Goal: Transaction & Acquisition: Book appointment/travel/reservation

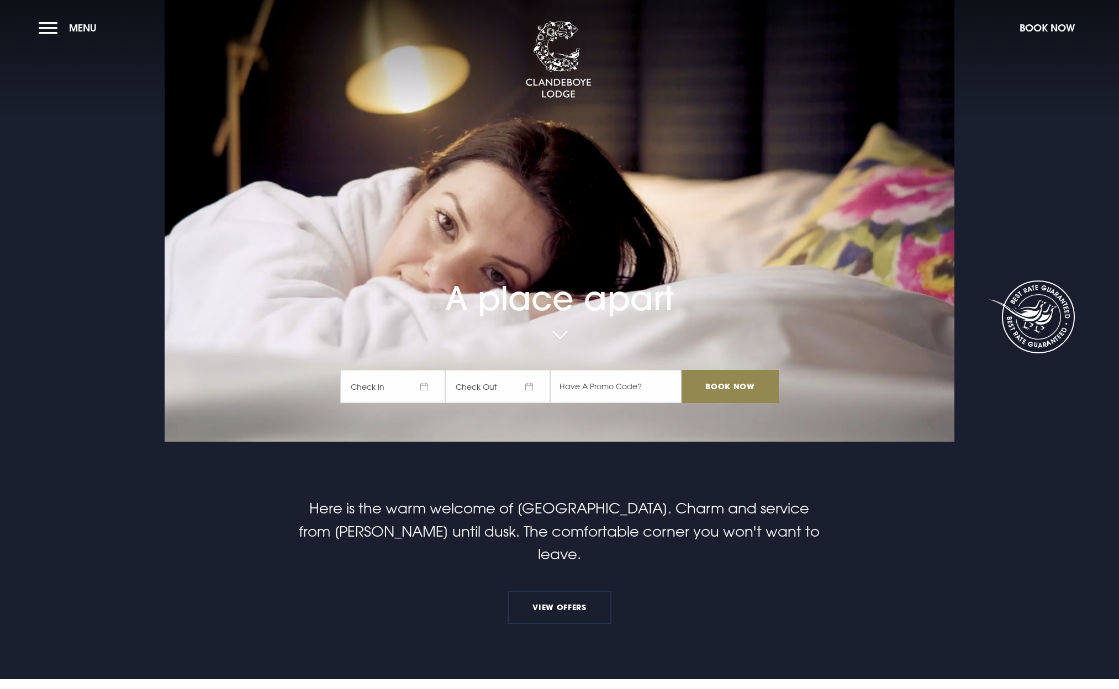
click at [428, 389] on span "Check In" at bounding box center [392, 386] width 105 height 33
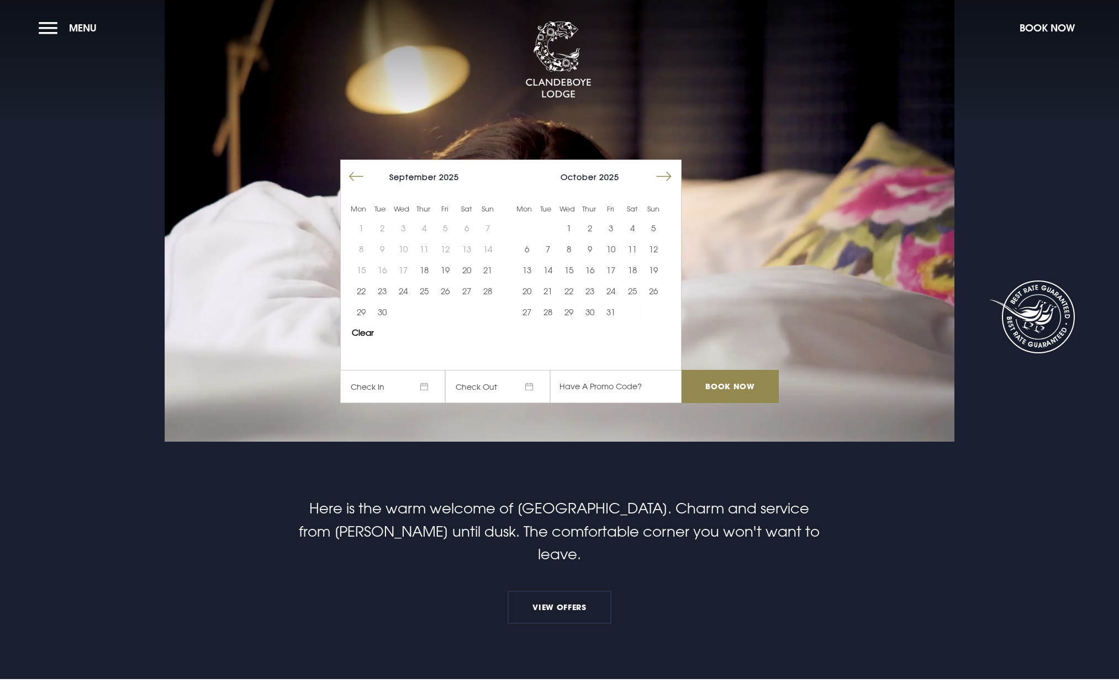
click at [660, 172] on button "Move forward to switch to the next month." at bounding box center [663, 176] width 21 height 21
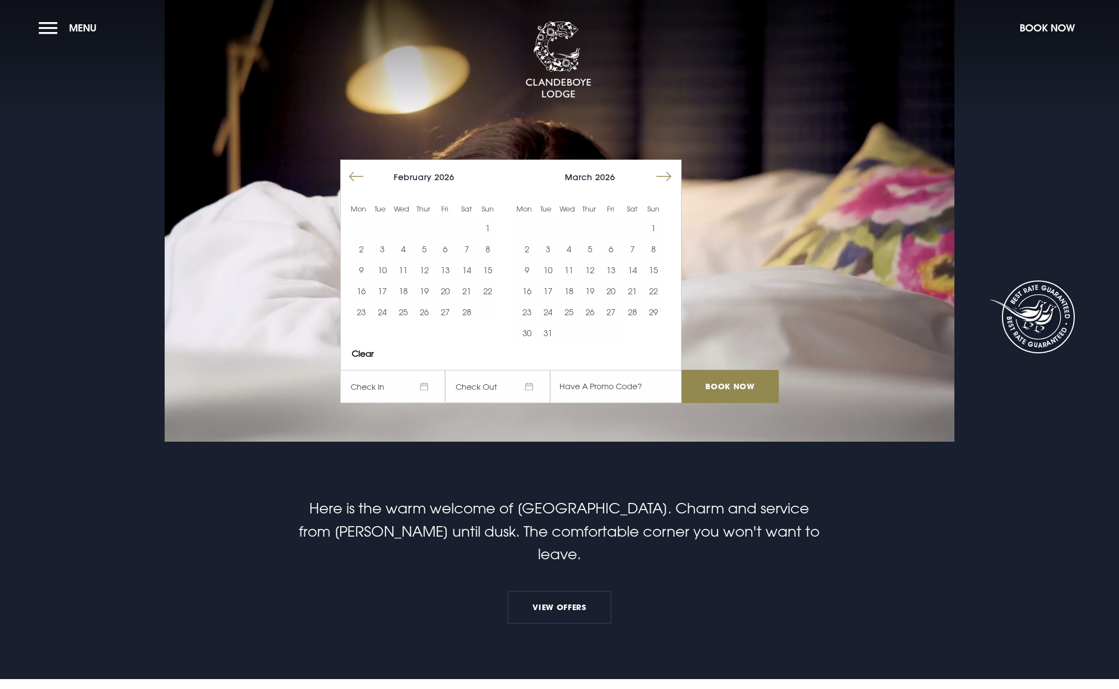
click at [660, 172] on button "Move forward to switch to the next month." at bounding box center [663, 176] width 21 height 21
click at [606, 311] on button "29" at bounding box center [610, 311] width 21 height 21
click at [652, 315] on button "31" at bounding box center [653, 311] width 21 height 21
click at [719, 382] on input "Book Now" at bounding box center [729, 386] width 97 height 33
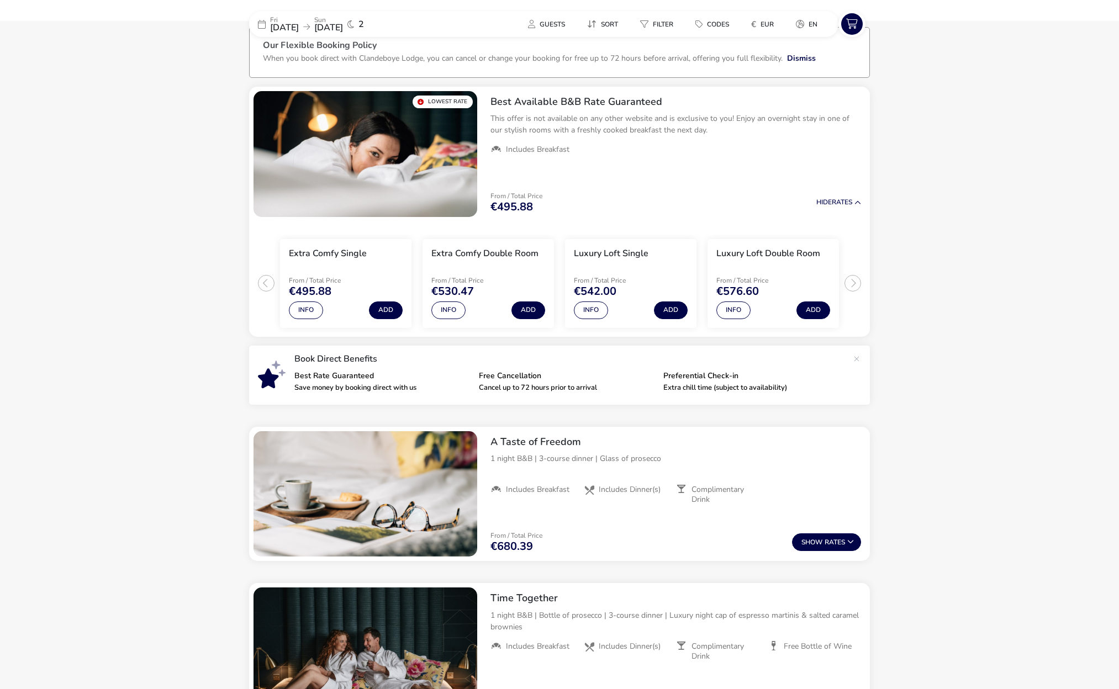
scroll to position [73, 0]
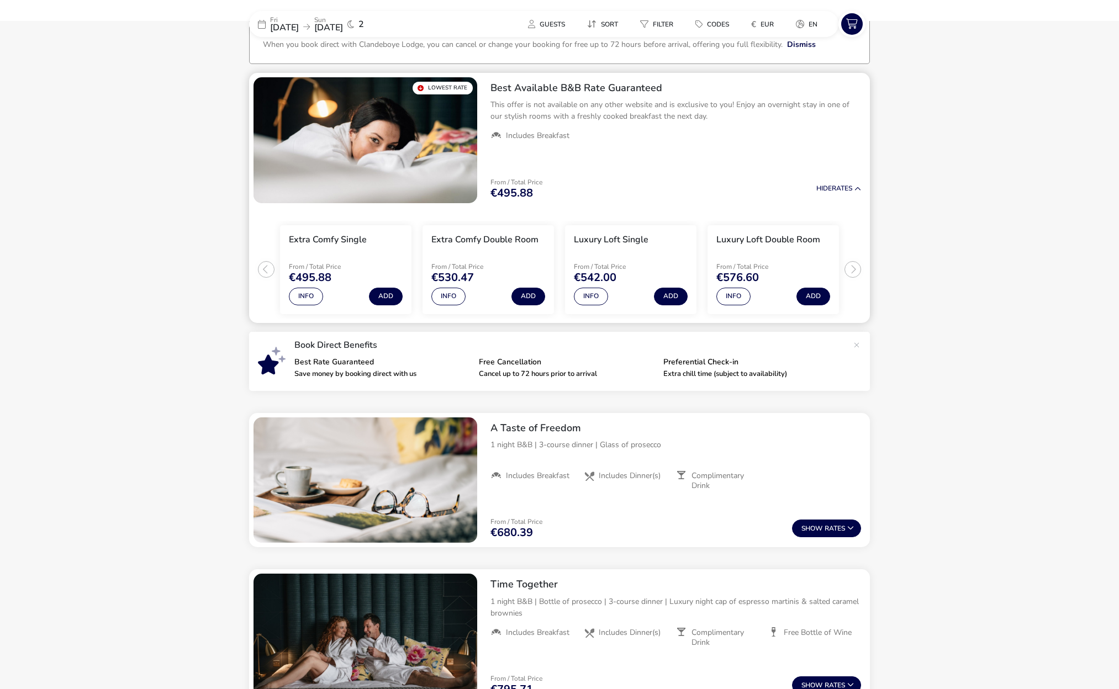
click at [856, 268] on ul "Extra Comfy Single From / Total Price €495.88 Info Add Extra Comfy Double Room …" at bounding box center [559, 265] width 621 height 115
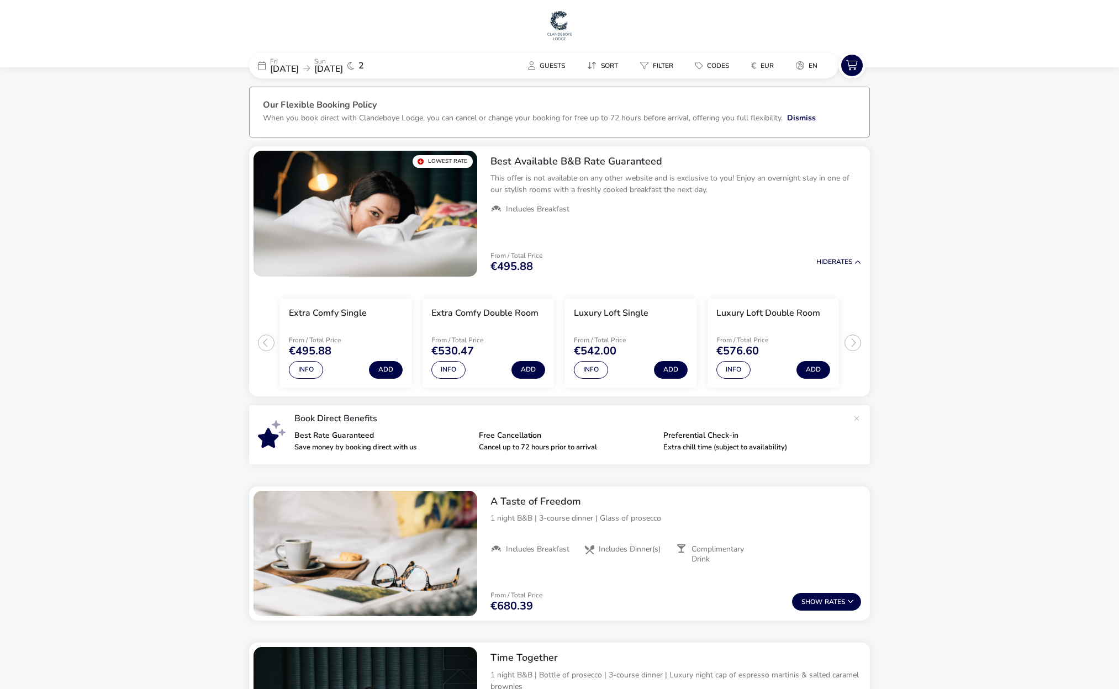
scroll to position [0, 0]
click at [343, 66] on span "[DATE]" at bounding box center [328, 69] width 29 height 12
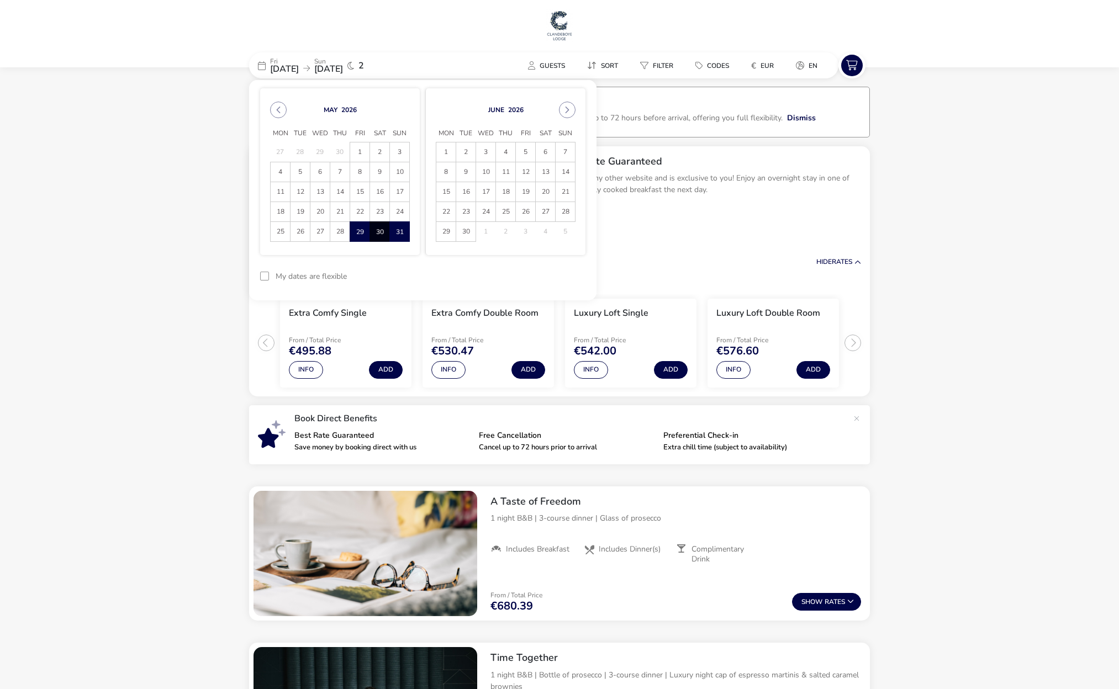
click at [385, 228] on span "30" at bounding box center [379, 231] width 19 height 19
click at [262, 68] on icon at bounding box center [262, 65] width 8 height 9
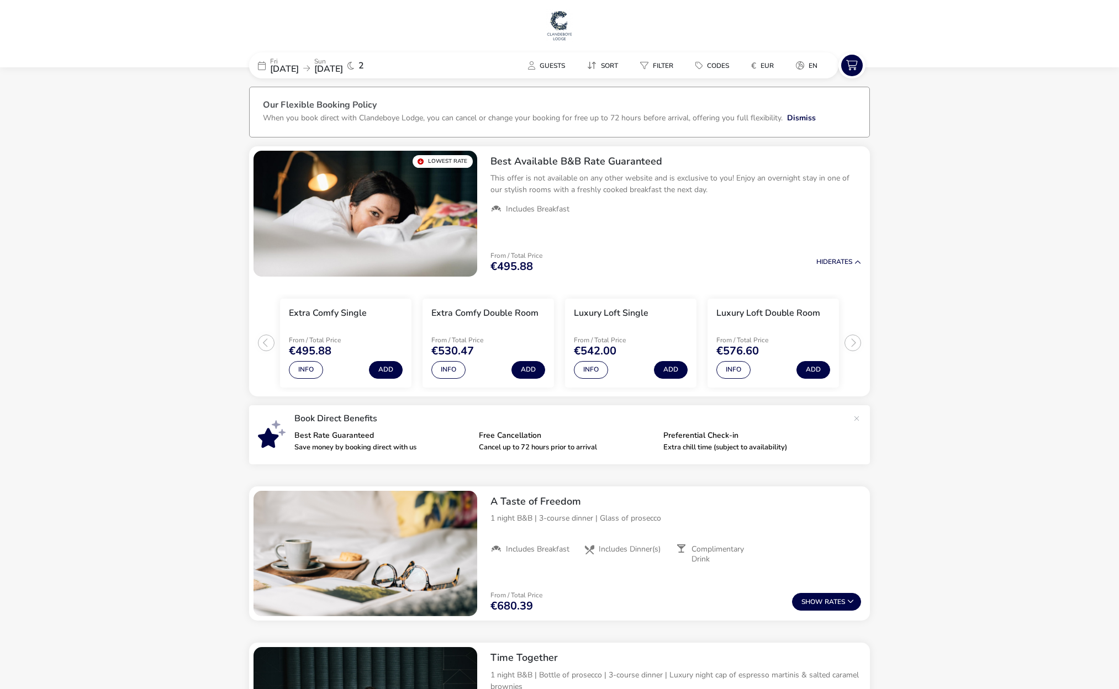
click at [364, 101] on h3 "Our Flexible Booking Policy" at bounding box center [559, 106] width 593 height 12
click at [343, 66] on span "[DATE]" at bounding box center [328, 69] width 29 height 12
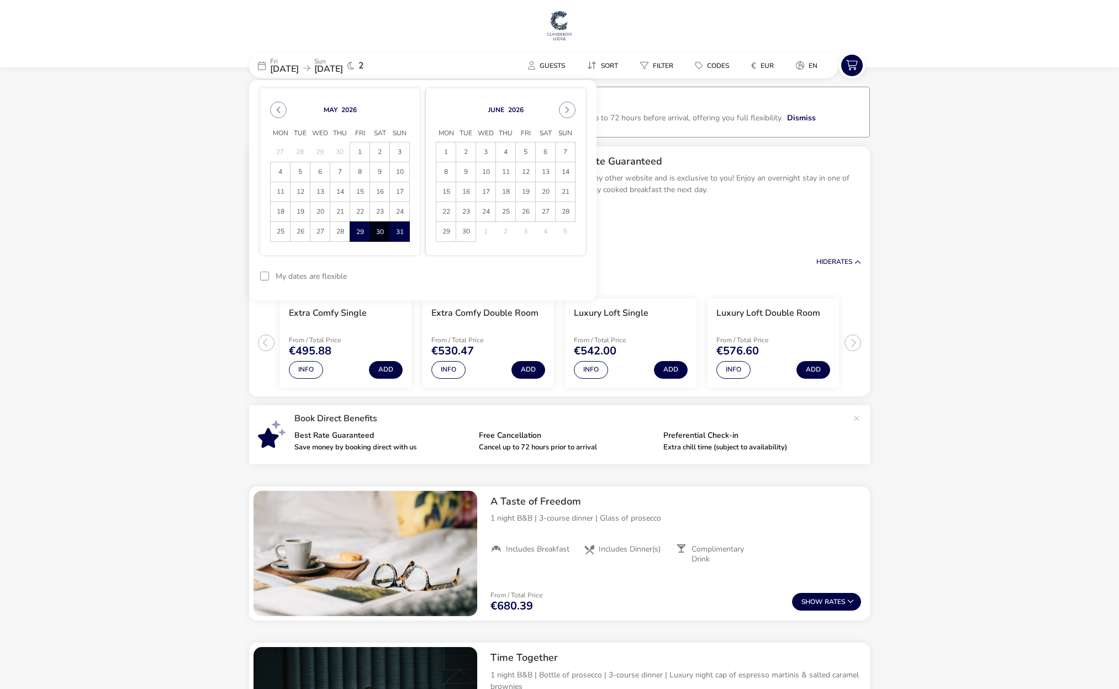
click at [379, 227] on span "30" at bounding box center [379, 231] width 19 height 19
click at [564, 280] on button "reset" at bounding box center [564, 276] width 44 height 26
drag, startPoint x: 352, startPoint y: 231, endPoint x: 346, endPoint y: 226, distance: 8.6
click at [352, 231] on span "29" at bounding box center [359, 231] width 19 height 19
click at [378, 226] on span "30" at bounding box center [379, 231] width 19 height 19
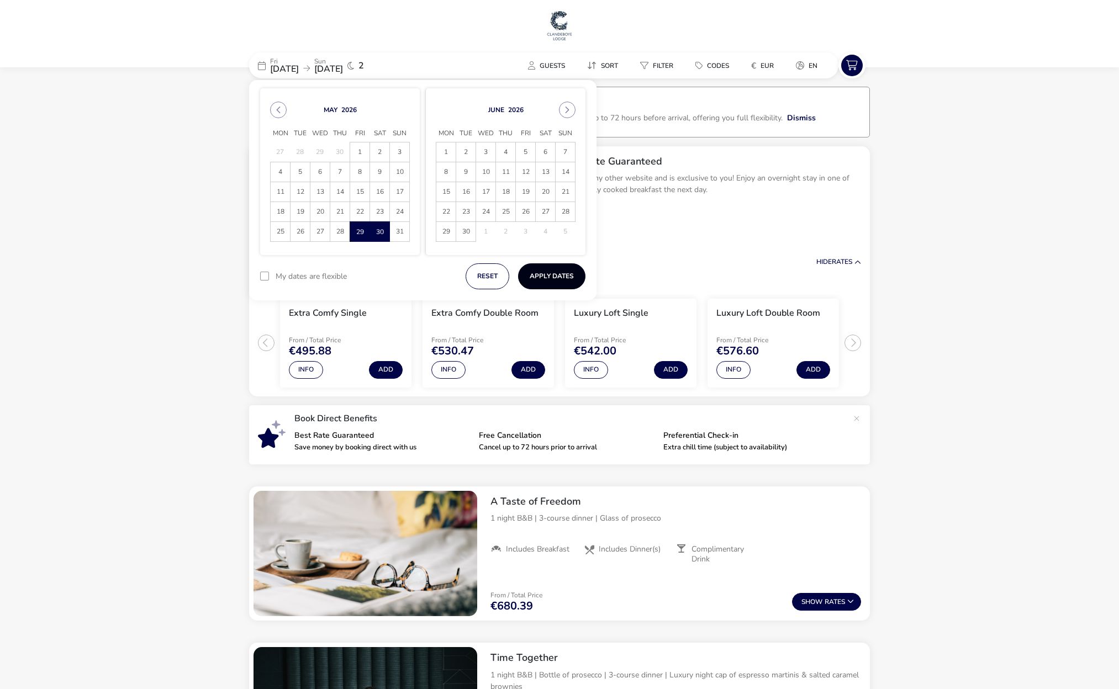
click at [538, 273] on button "Apply Dates" at bounding box center [551, 276] width 67 height 26
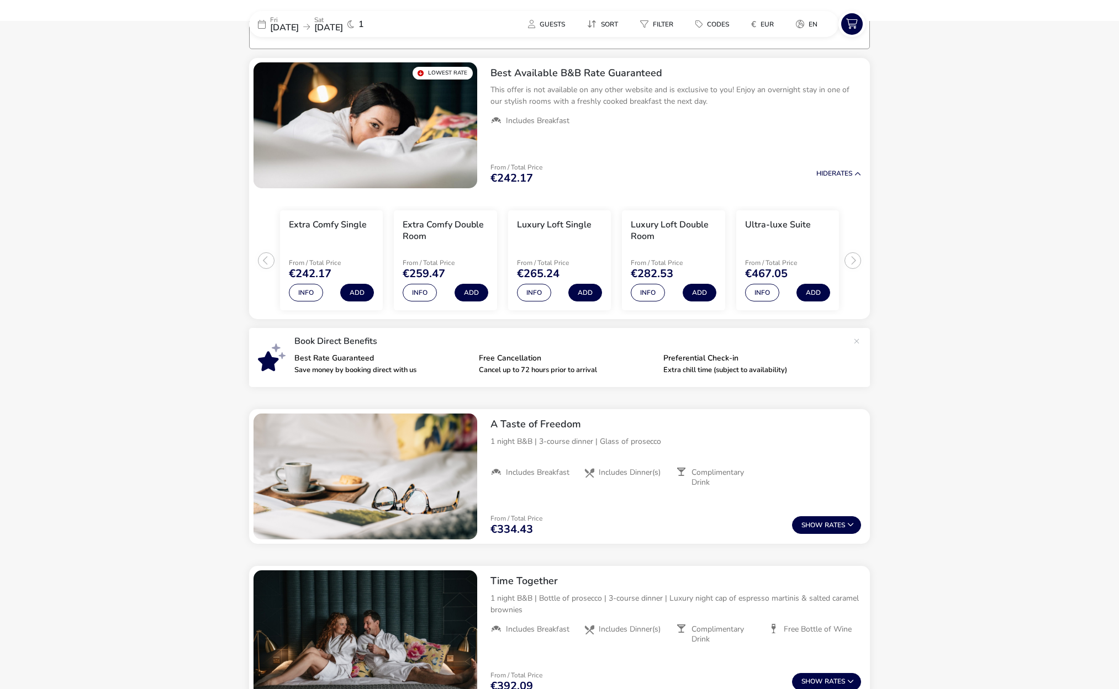
scroll to position [90, 0]
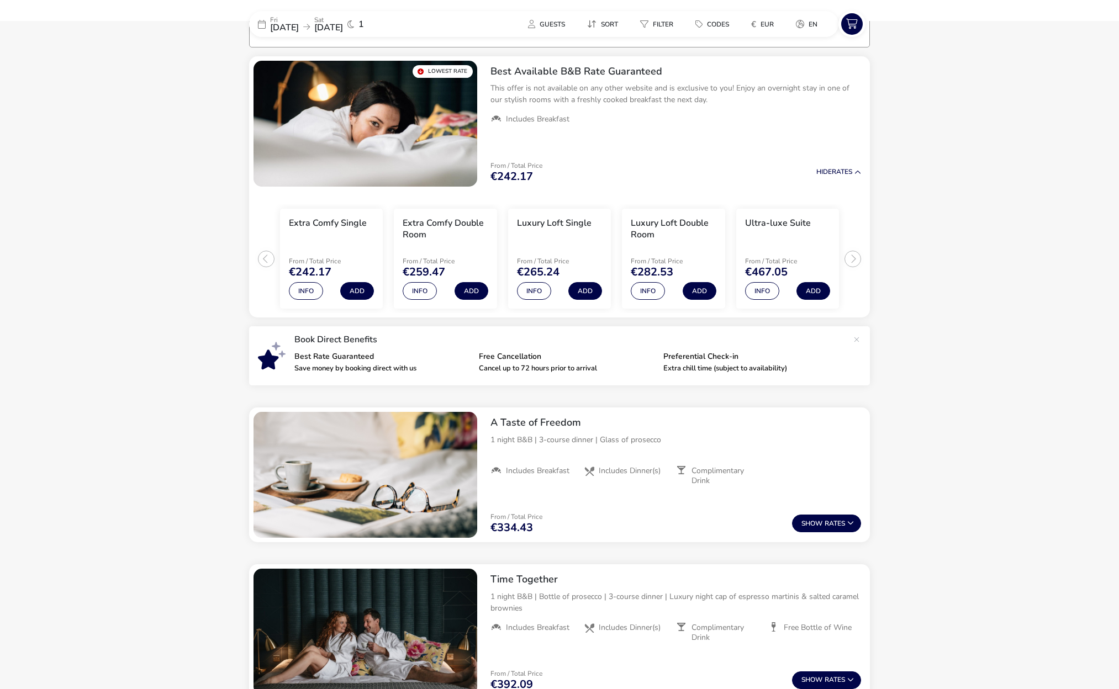
click at [266, 31] on div "[DATE] [DATE] 1" at bounding box center [332, 24] width 166 height 26
click at [260, 21] on icon at bounding box center [262, 24] width 8 height 9
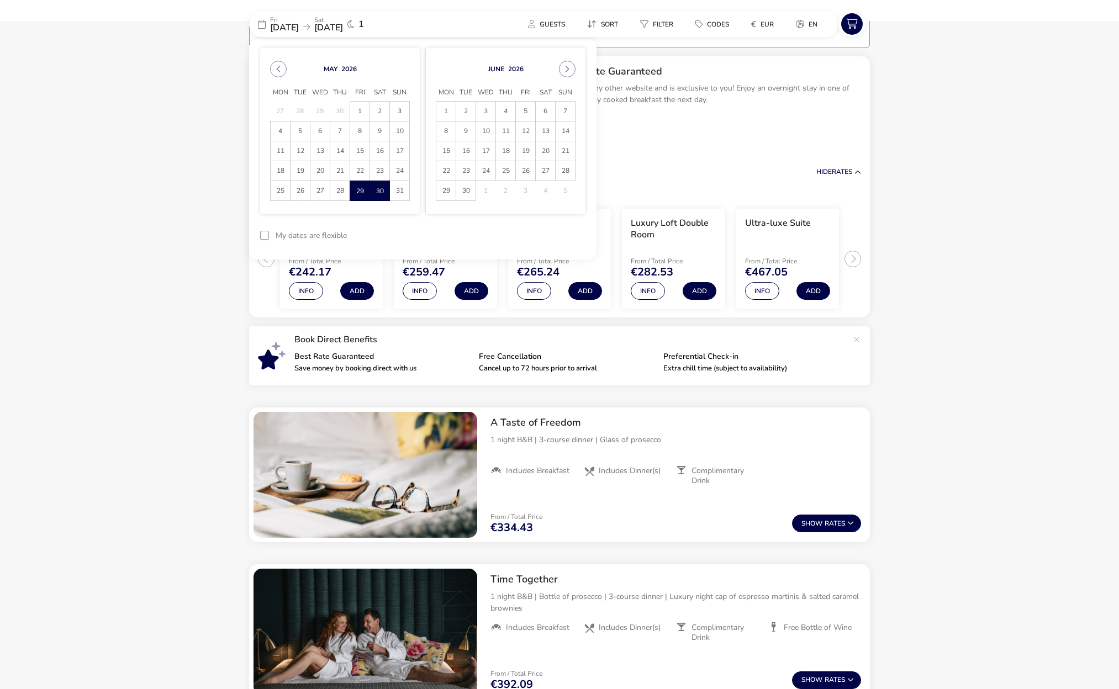
click at [380, 193] on span "30" at bounding box center [379, 190] width 19 height 19
click at [398, 193] on span "31" at bounding box center [399, 190] width 19 height 19
click at [537, 235] on button "Apply Dates" at bounding box center [551, 236] width 67 height 26
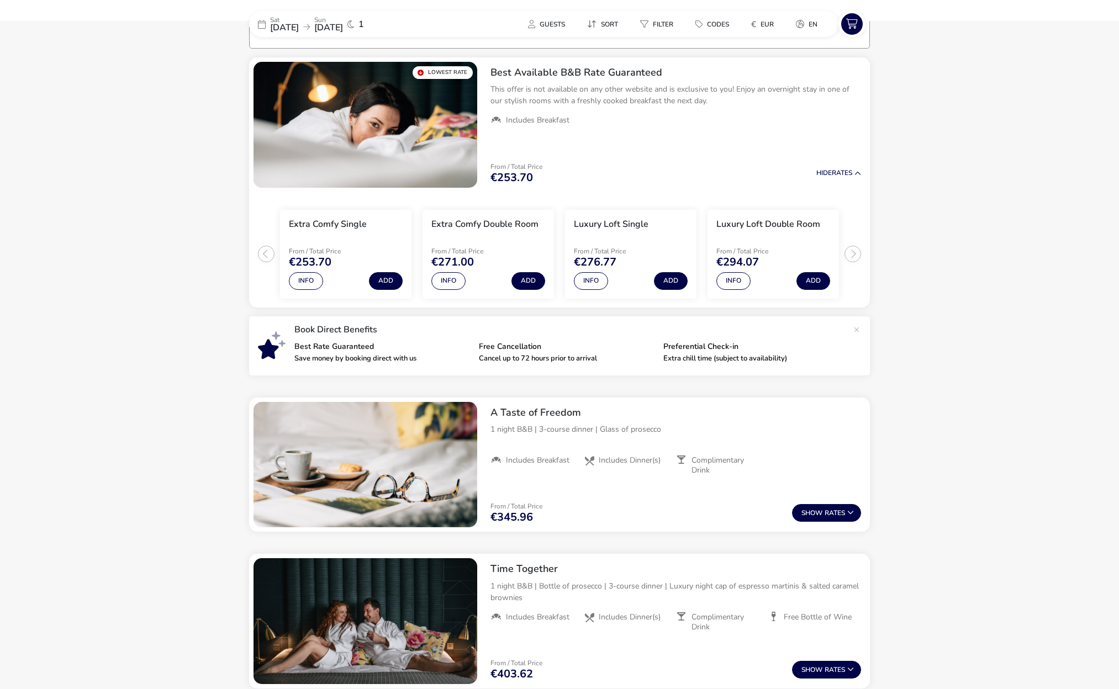
scroll to position [91, 0]
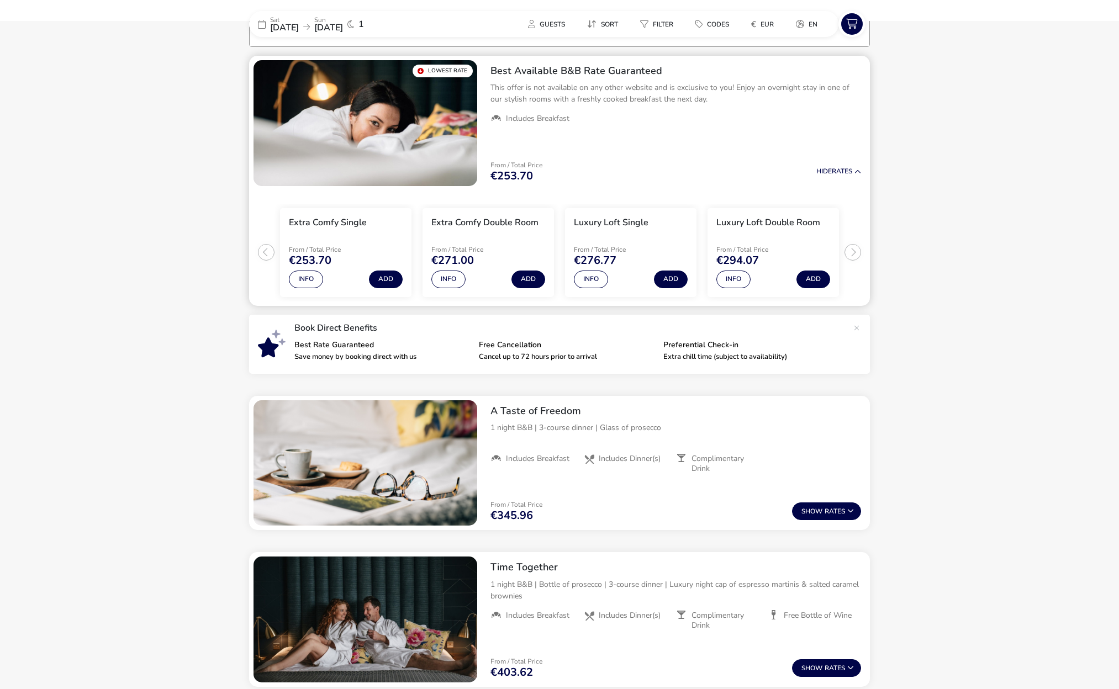
click at [851, 256] on ul "Extra Comfy Single From / Total Price €253.70 Info Add Extra Comfy Double Room …" at bounding box center [559, 247] width 621 height 115
